Goal: Transaction & Acquisition: Purchase product/service

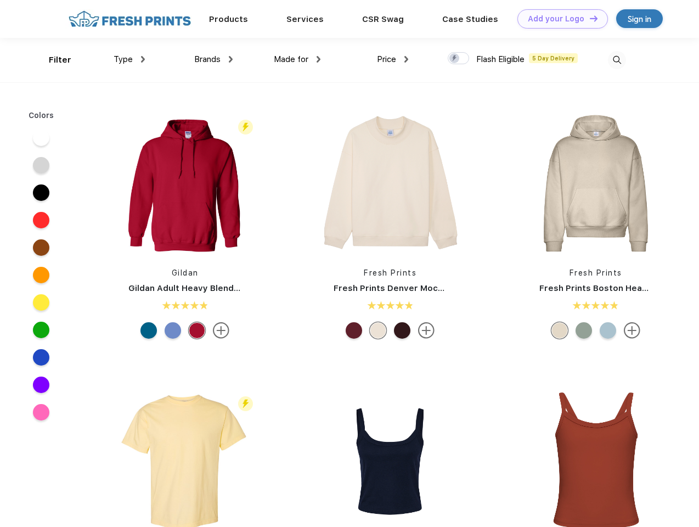
scroll to position [1, 0]
click at [558, 19] on link "Add your Logo Design Tool" at bounding box center [562, 18] width 91 height 19
click at [0, 0] on div "Design Tool" at bounding box center [0, 0] width 0 height 0
click at [589, 18] on link "Add your Logo Design Tool" at bounding box center [562, 18] width 91 height 19
click at [53, 60] on div "Filter" at bounding box center [60, 60] width 22 height 13
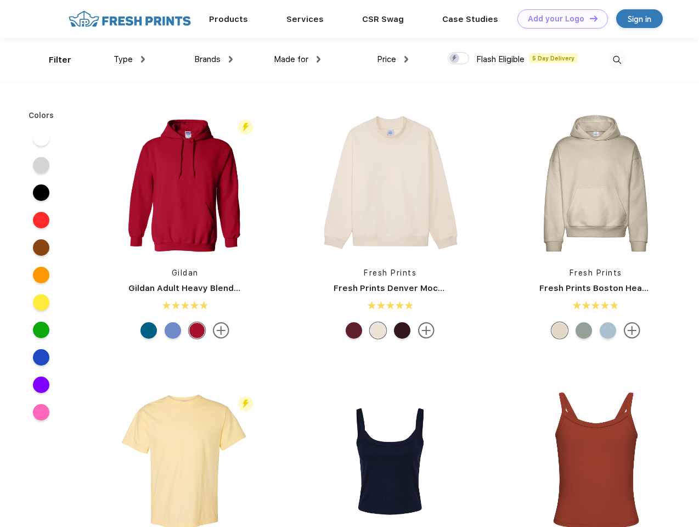
click at [129, 59] on span "Type" at bounding box center [123, 59] width 19 height 10
click at [213, 59] on span "Brands" at bounding box center [207, 59] width 26 height 10
click at [297, 59] on span "Made for" at bounding box center [291, 59] width 35 height 10
click at [393, 59] on span "Price" at bounding box center [386, 59] width 19 height 10
click at [459, 59] on div at bounding box center [458, 58] width 21 height 12
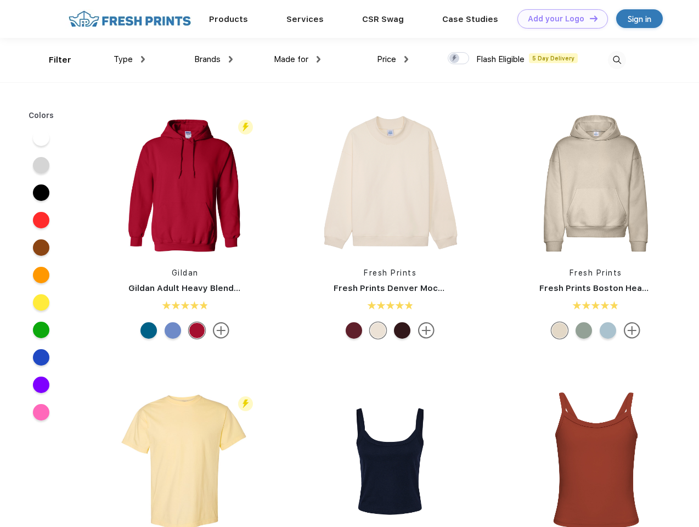
click at [455, 59] on input "checkbox" at bounding box center [451, 55] width 7 height 7
click at [617, 60] on img at bounding box center [617, 60] width 18 height 18
